Goal: Transaction & Acquisition: Purchase product/service

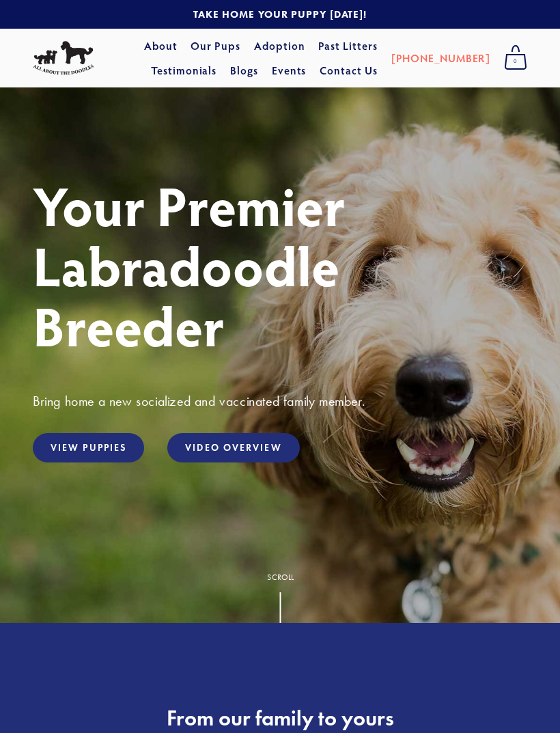
click at [258, 57] on link "Adoption" at bounding box center [279, 45] width 51 height 25
click at [103, 463] on link "View Puppies" at bounding box center [88, 447] width 111 height 29
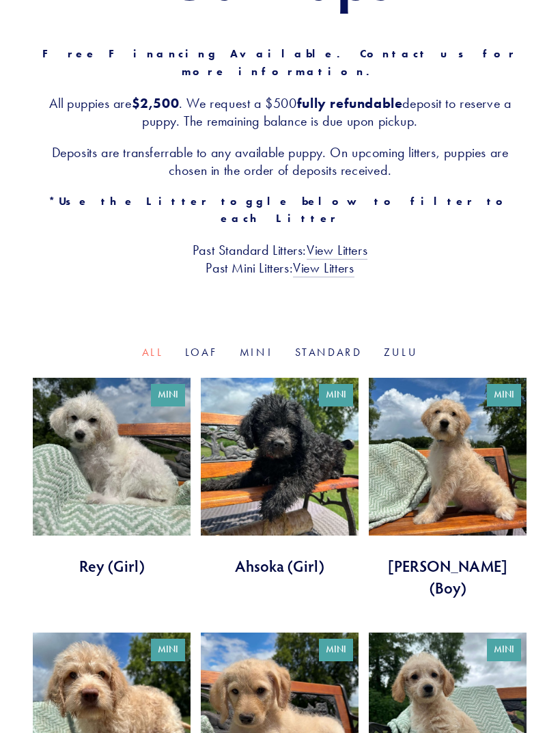
scroll to position [210, 0]
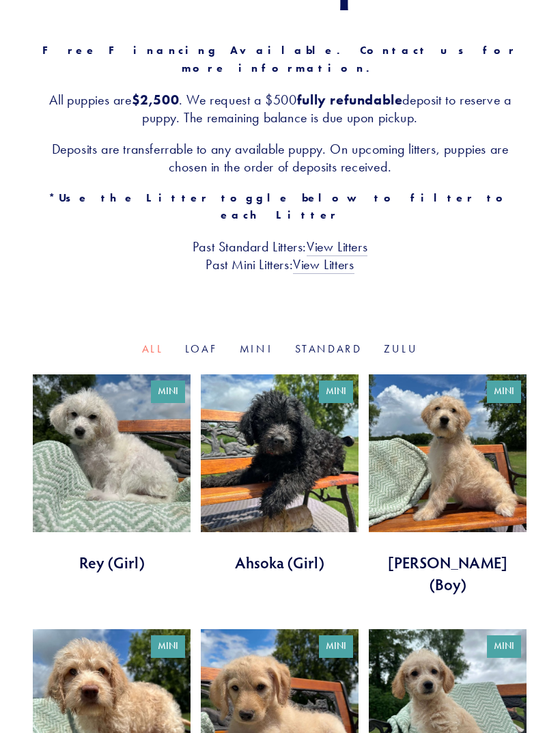
click at [340, 257] on link "View Litters" at bounding box center [323, 266] width 61 height 18
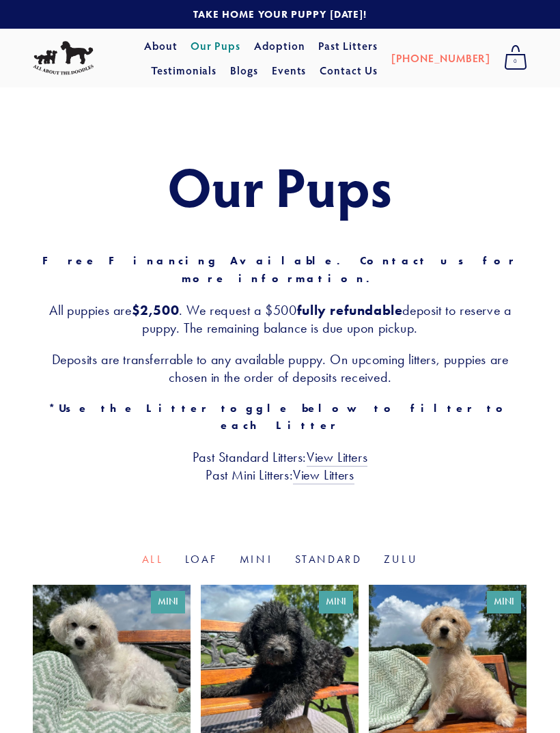
scroll to position [254, 0]
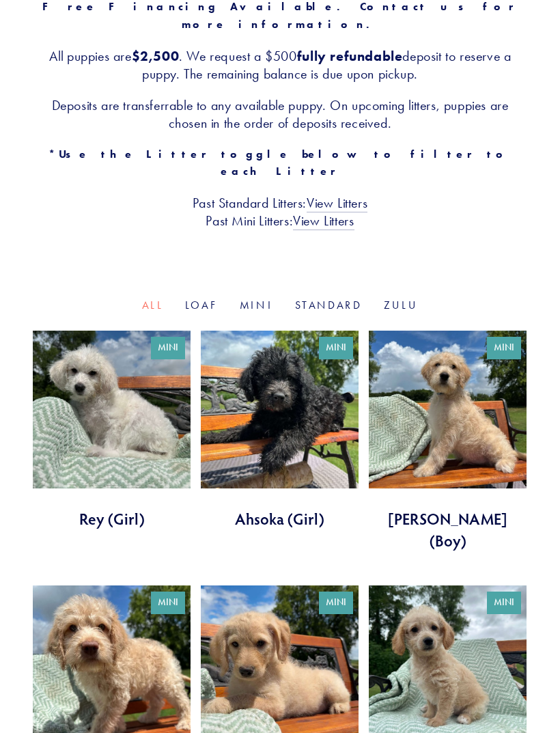
click at [246, 299] on link "Mini" at bounding box center [256, 305] width 33 height 13
